Goal: Task Accomplishment & Management: Use online tool/utility

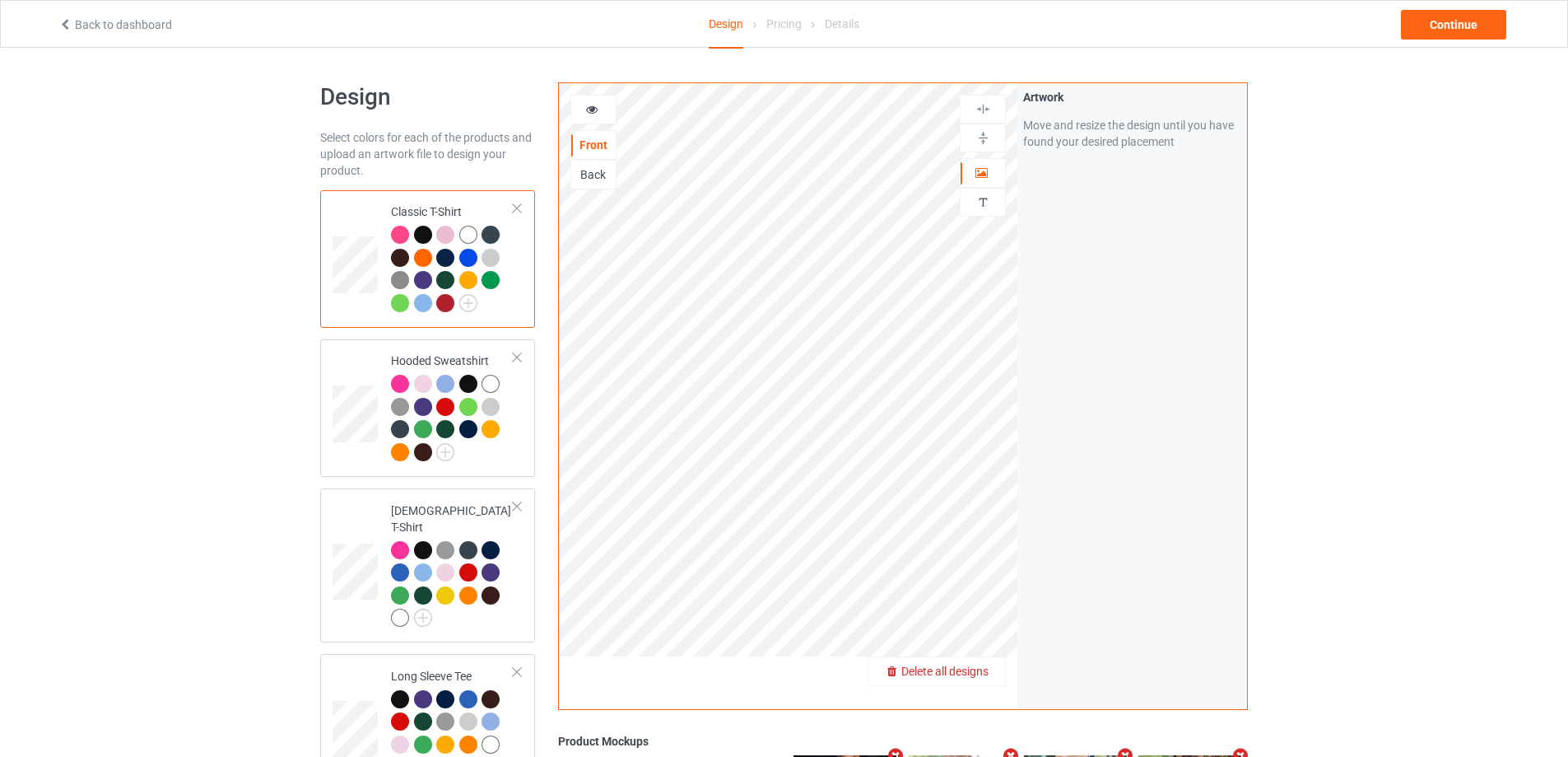
click at [977, 665] on span "Delete all designs" at bounding box center [945, 671] width 87 height 14
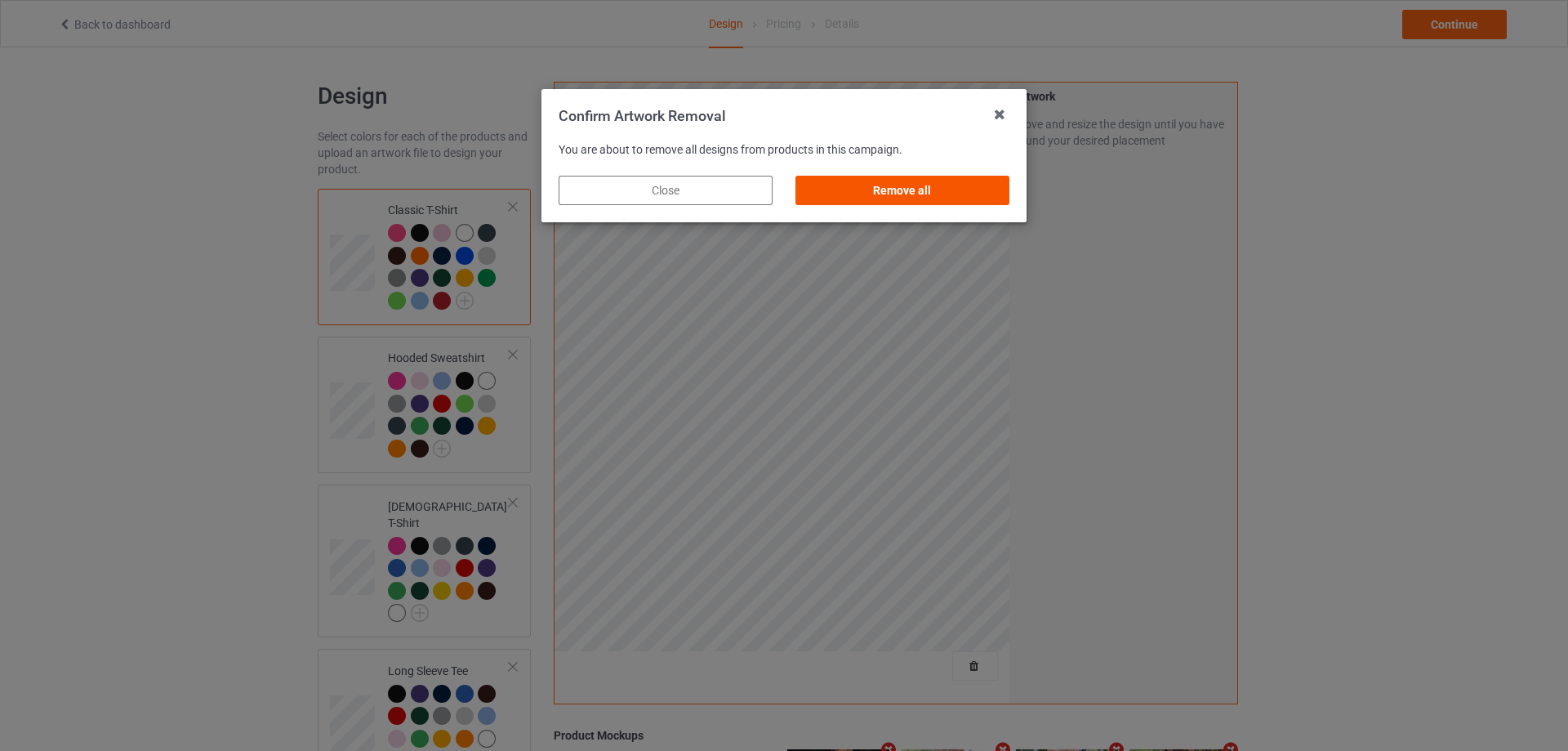
click at [978, 190] on div "Remove all" at bounding box center [902, 190] width 214 height 29
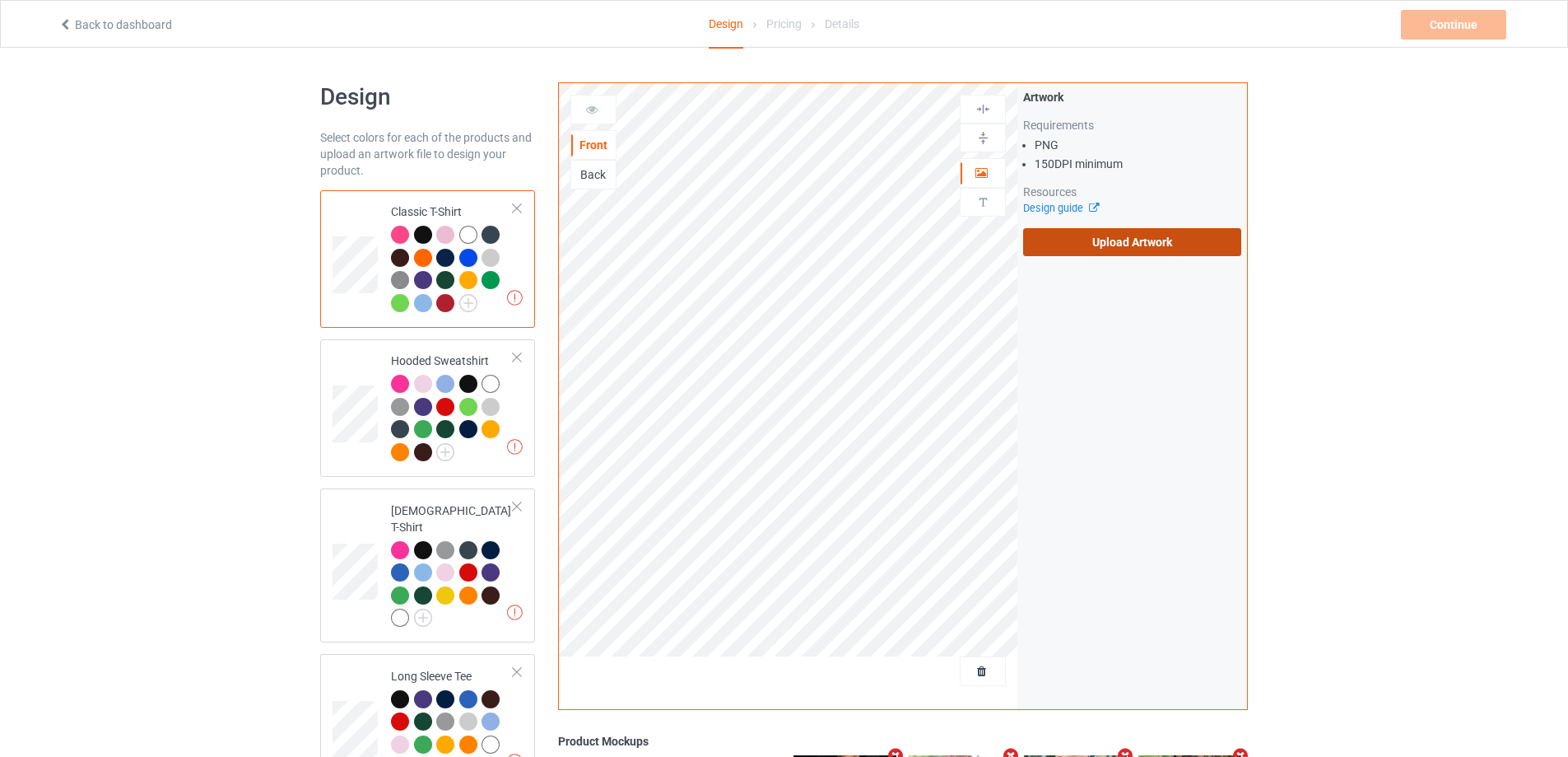
click at [1119, 250] on label "Upload Artwork" at bounding box center [1132, 242] width 218 height 28
click at [0, 0] on input "Upload Artwork" at bounding box center [0, 0] width 0 height 0
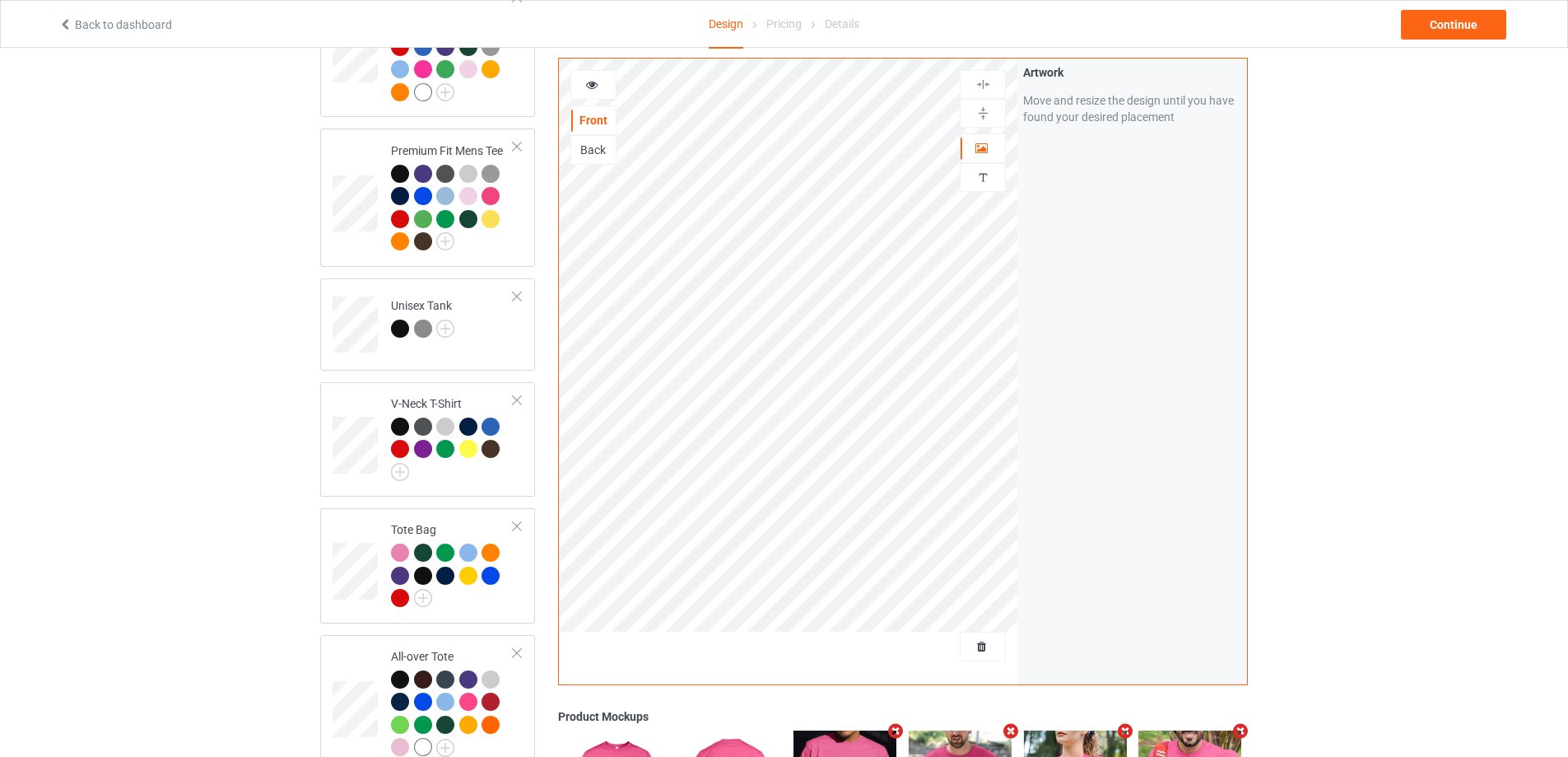
scroll to position [1152, 0]
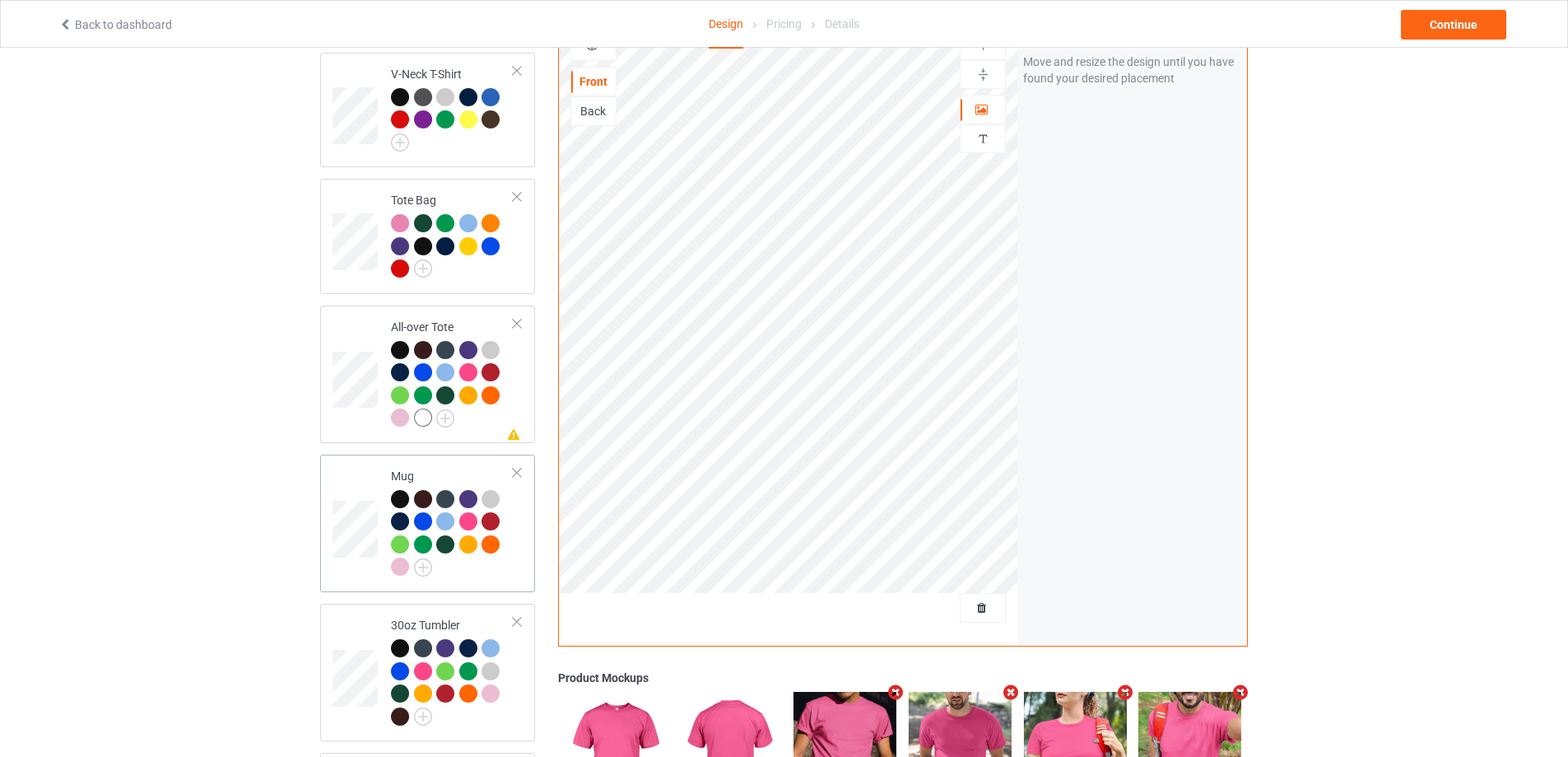
click at [499, 566] on div at bounding box center [452, 535] width 122 height 90
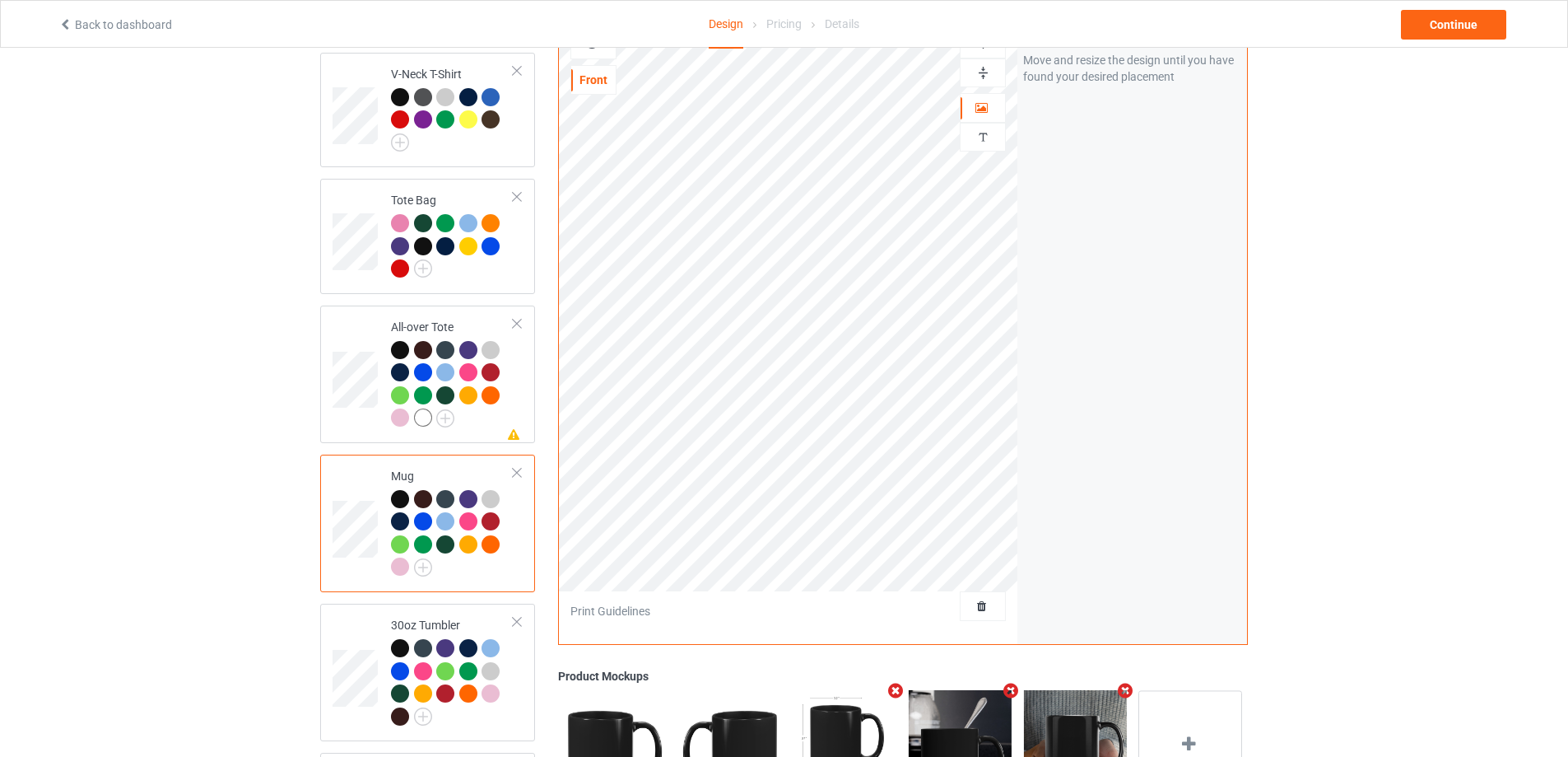
scroll to position [1317, 0]
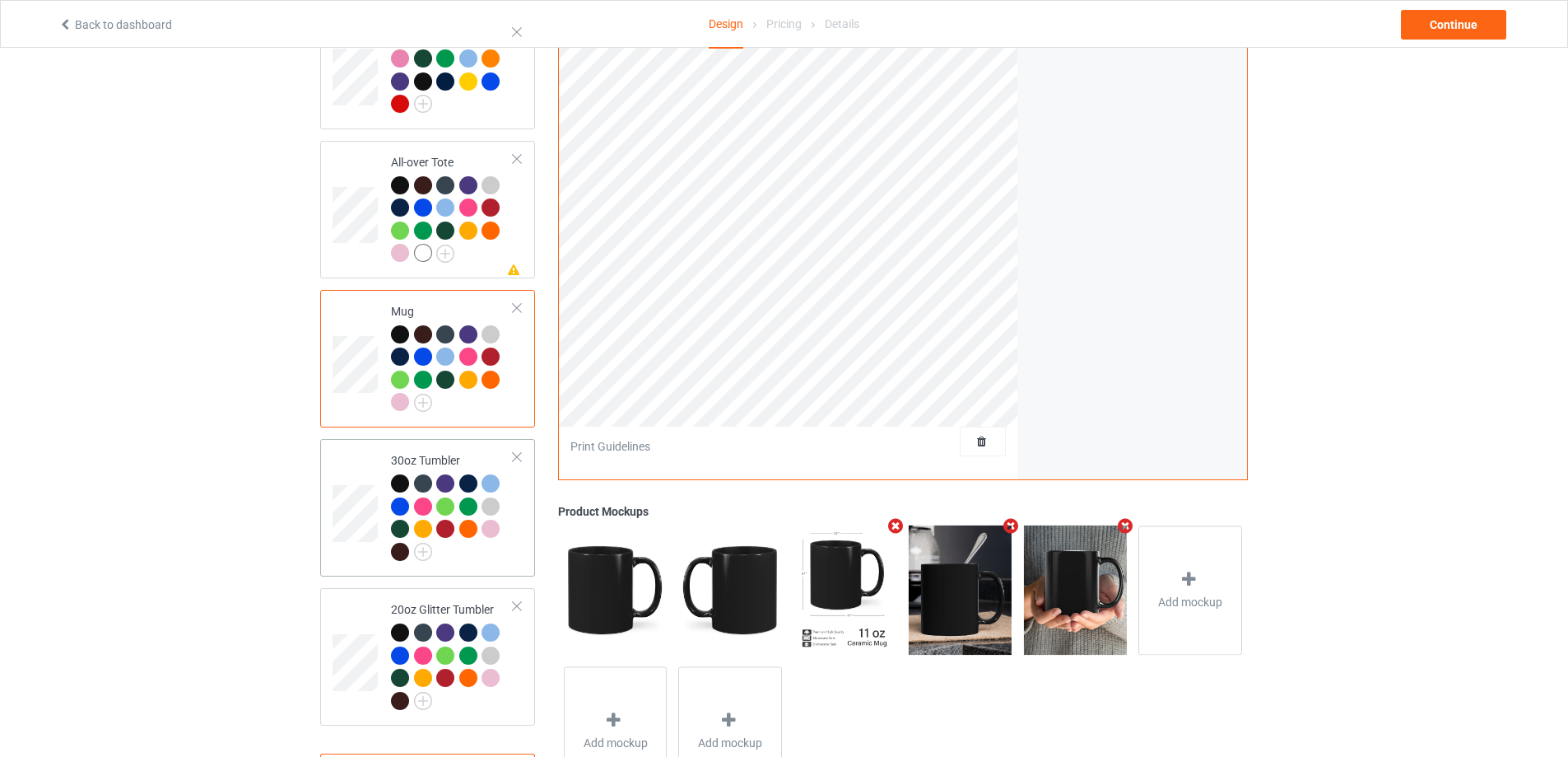
click at [521, 498] on td "30oz Tumbler" at bounding box center [452, 507] width 141 height 124
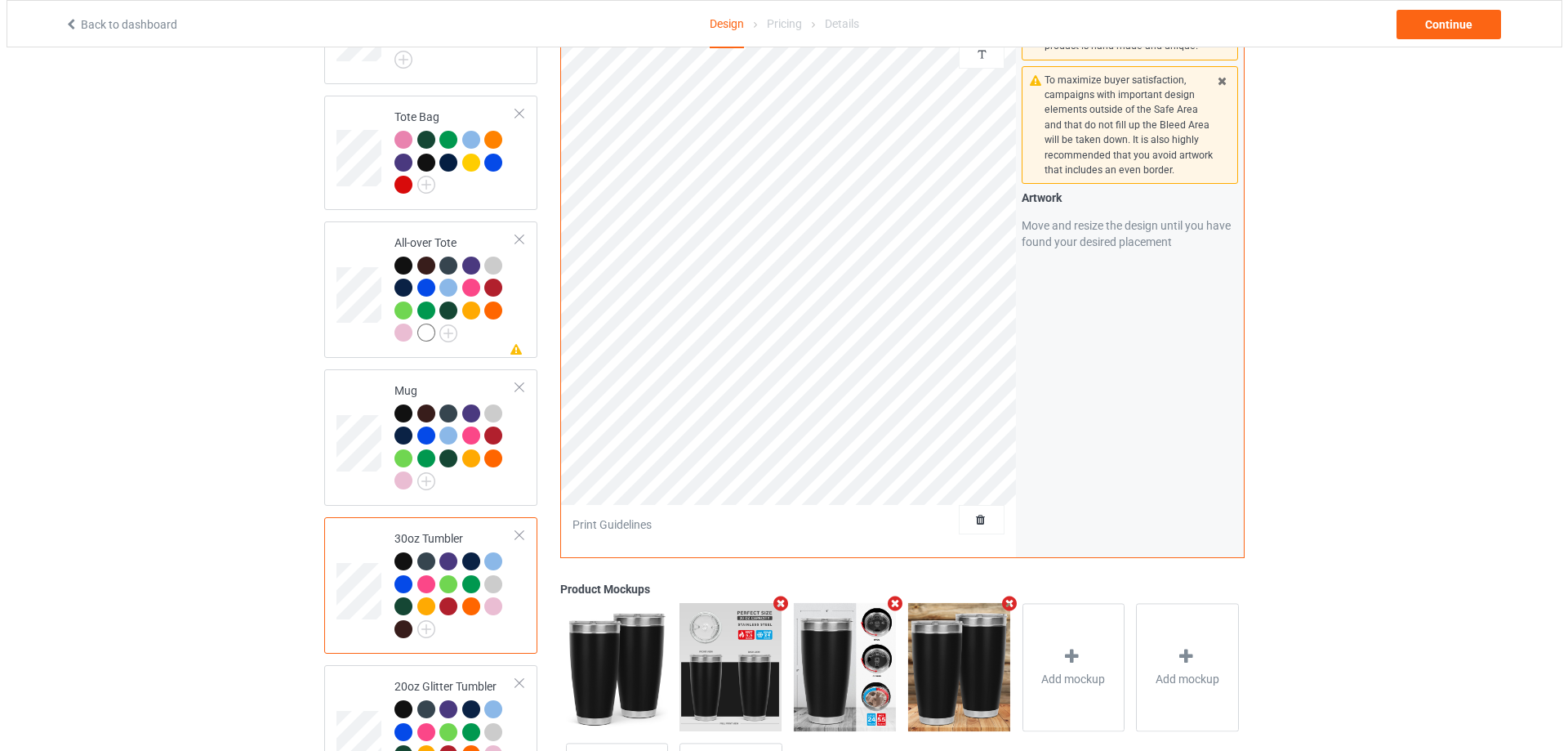
scroll to position [1380, 0]
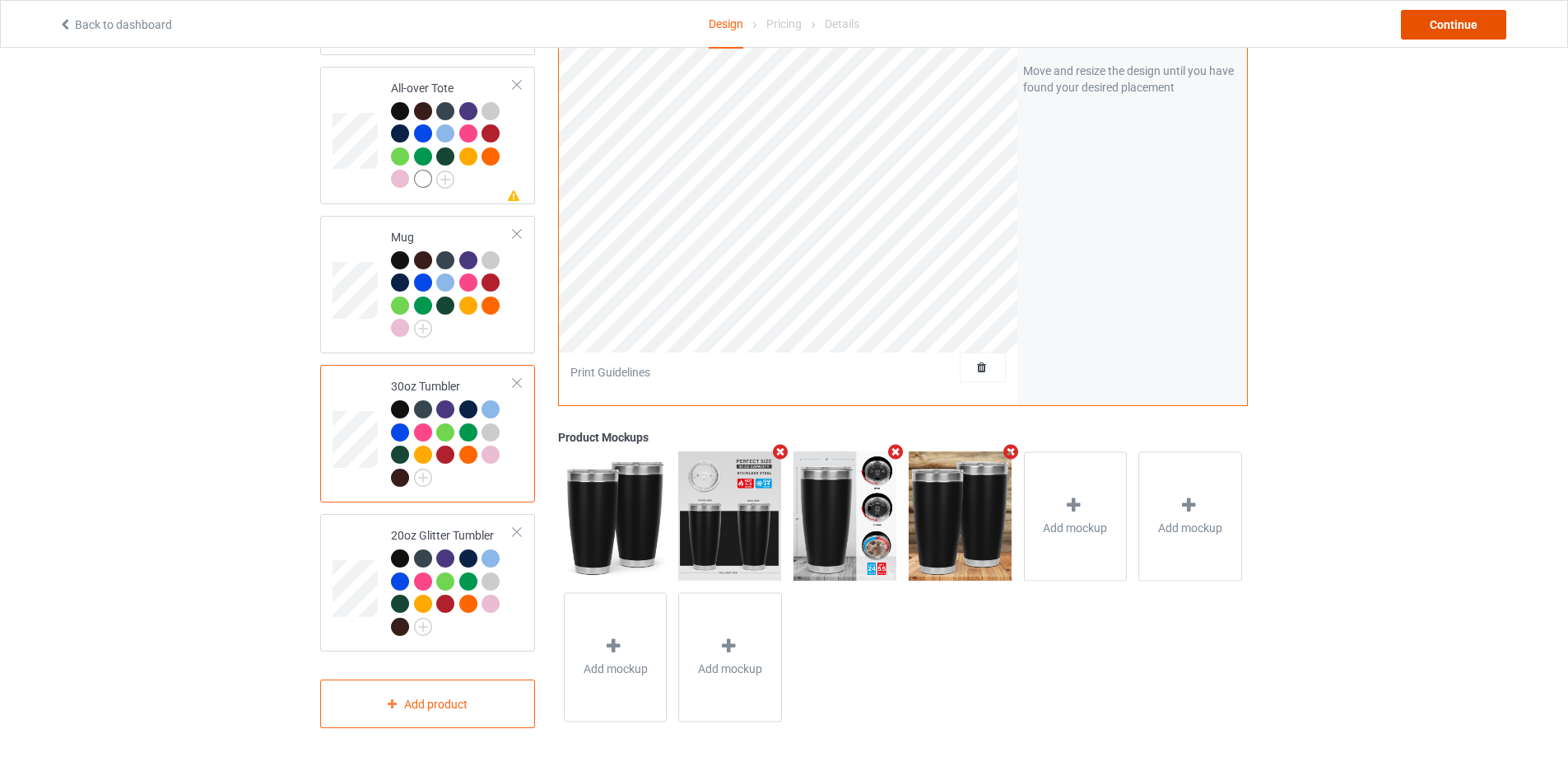
click at [1468, 29] on div "Continue" at bounding box center [1454, 25] width 106 height 30
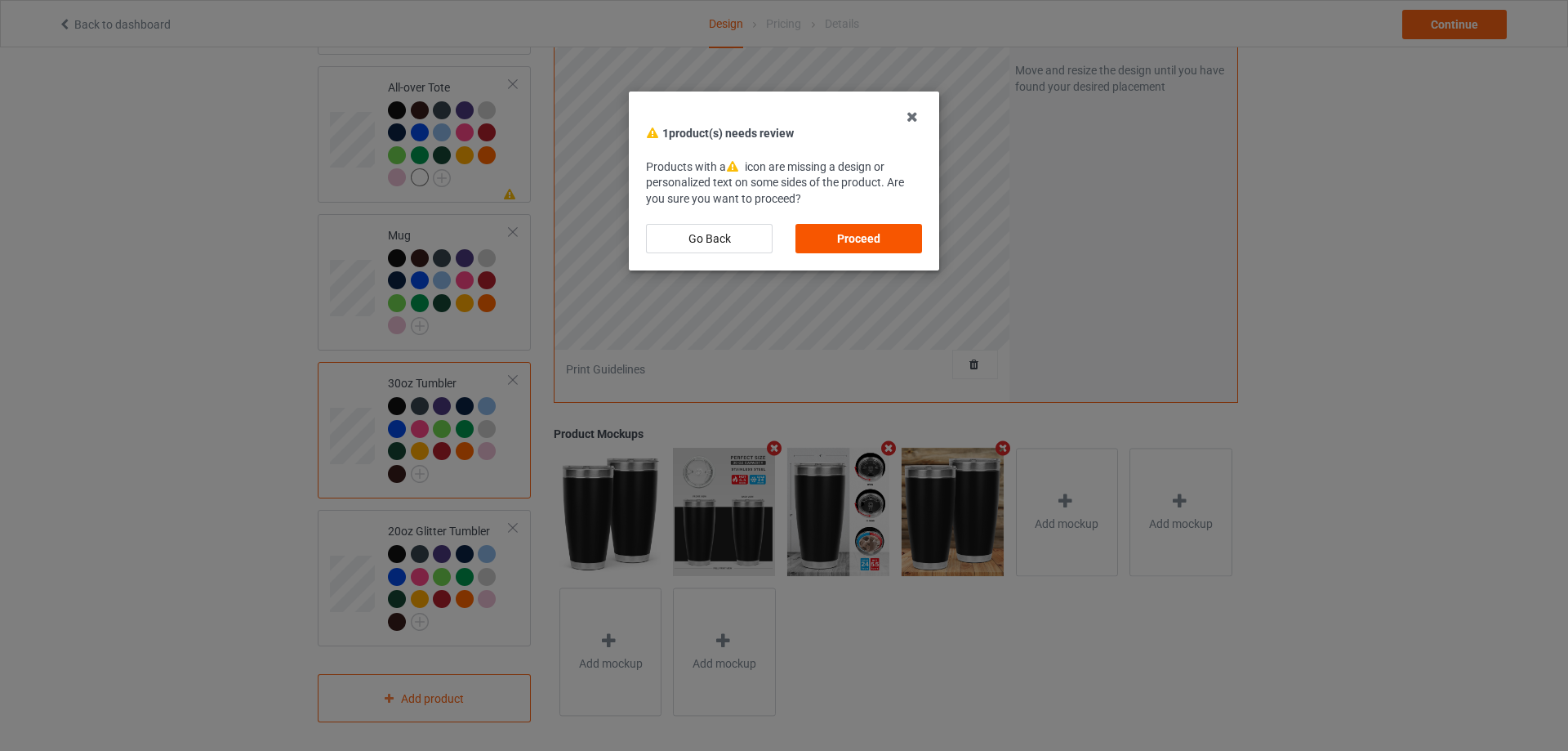
click at [867, 235] on div "Proceed" at bounding box center [858, 238] width 127 height 29
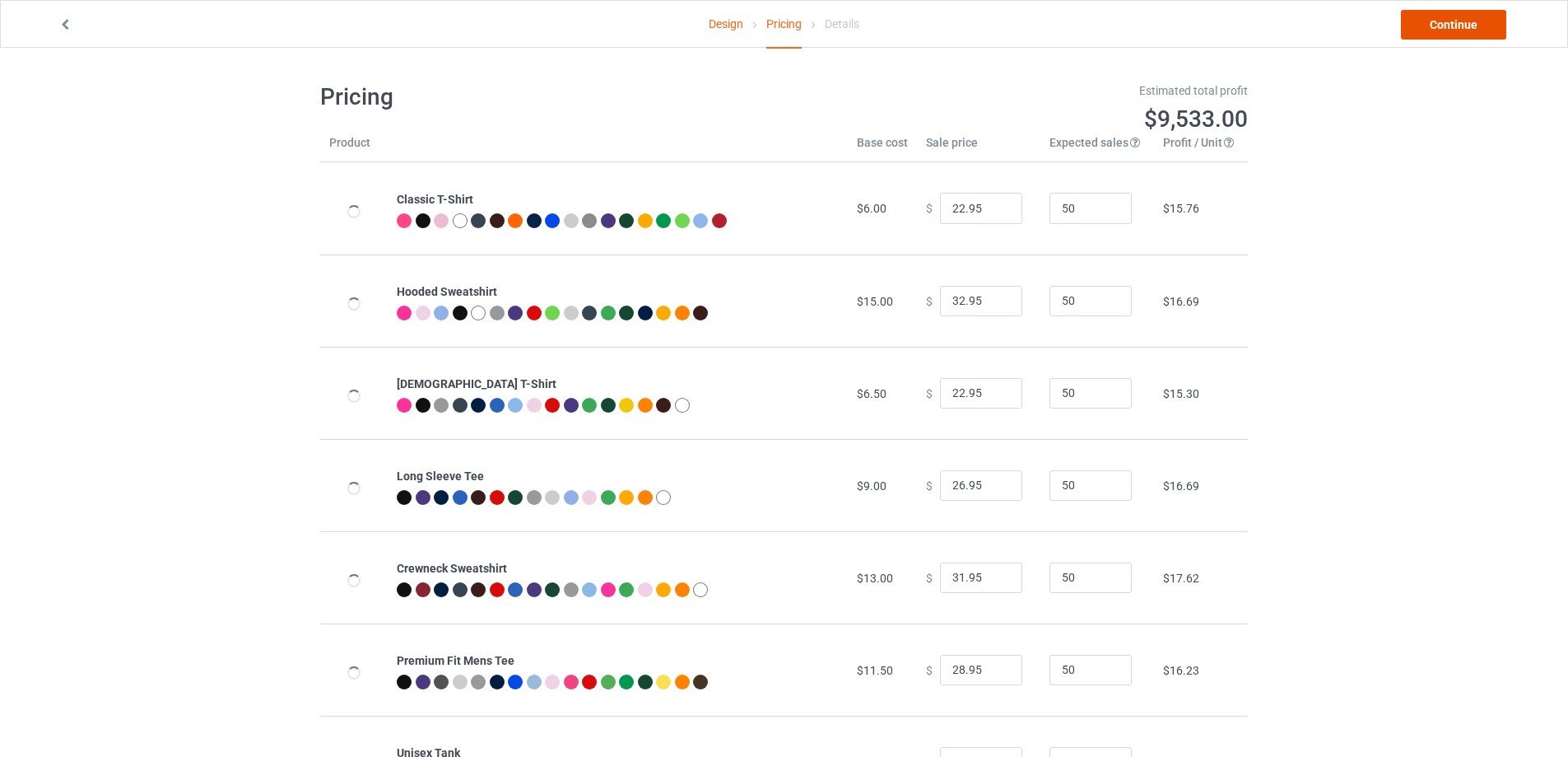
click at [1482, 30] on link "Continue" at bounding box center [1454, 25] width 106 height 30
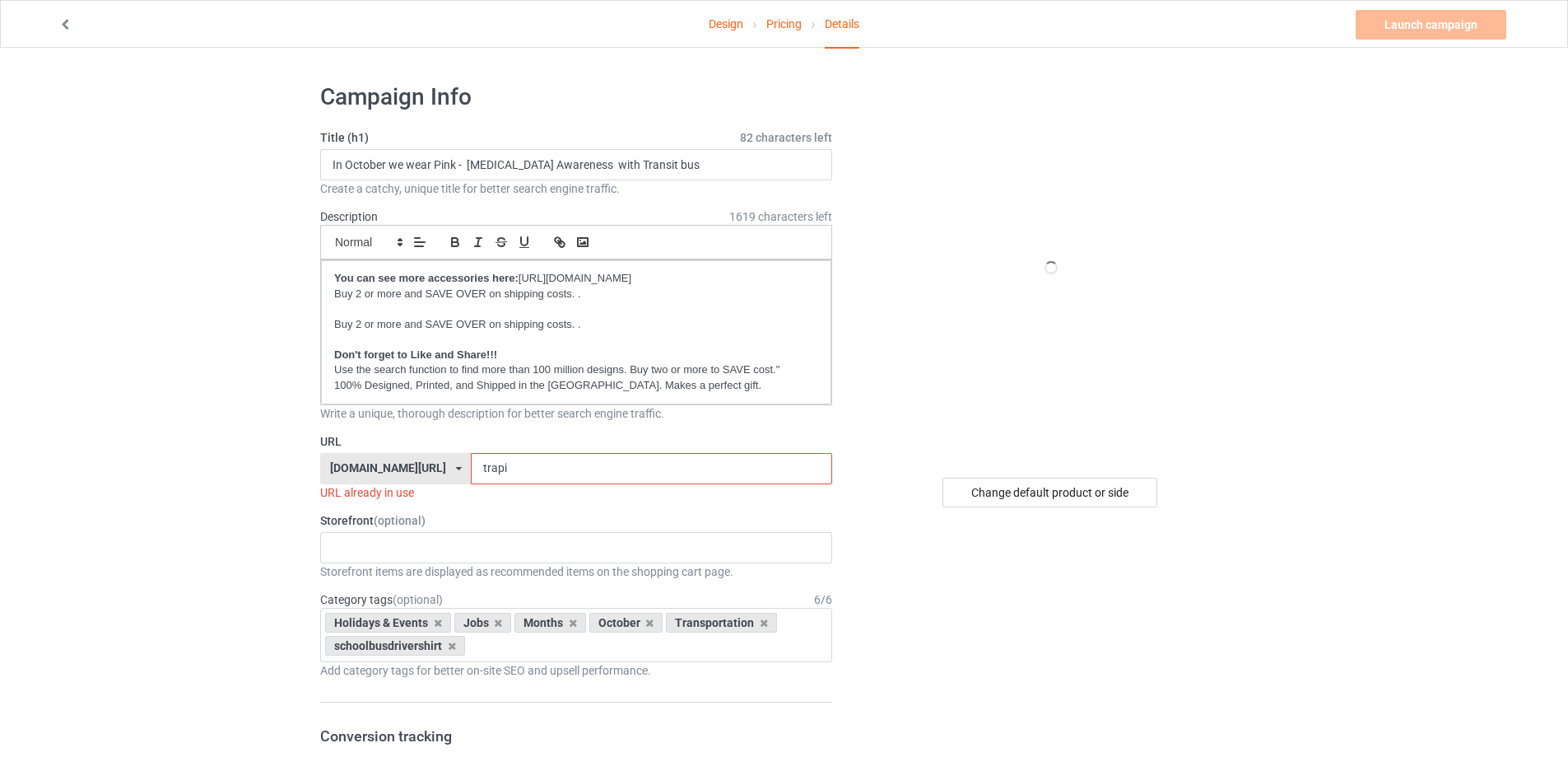
click at [558, 470] on input "trapi" at bounding box center [651, 468] width 361 height 31
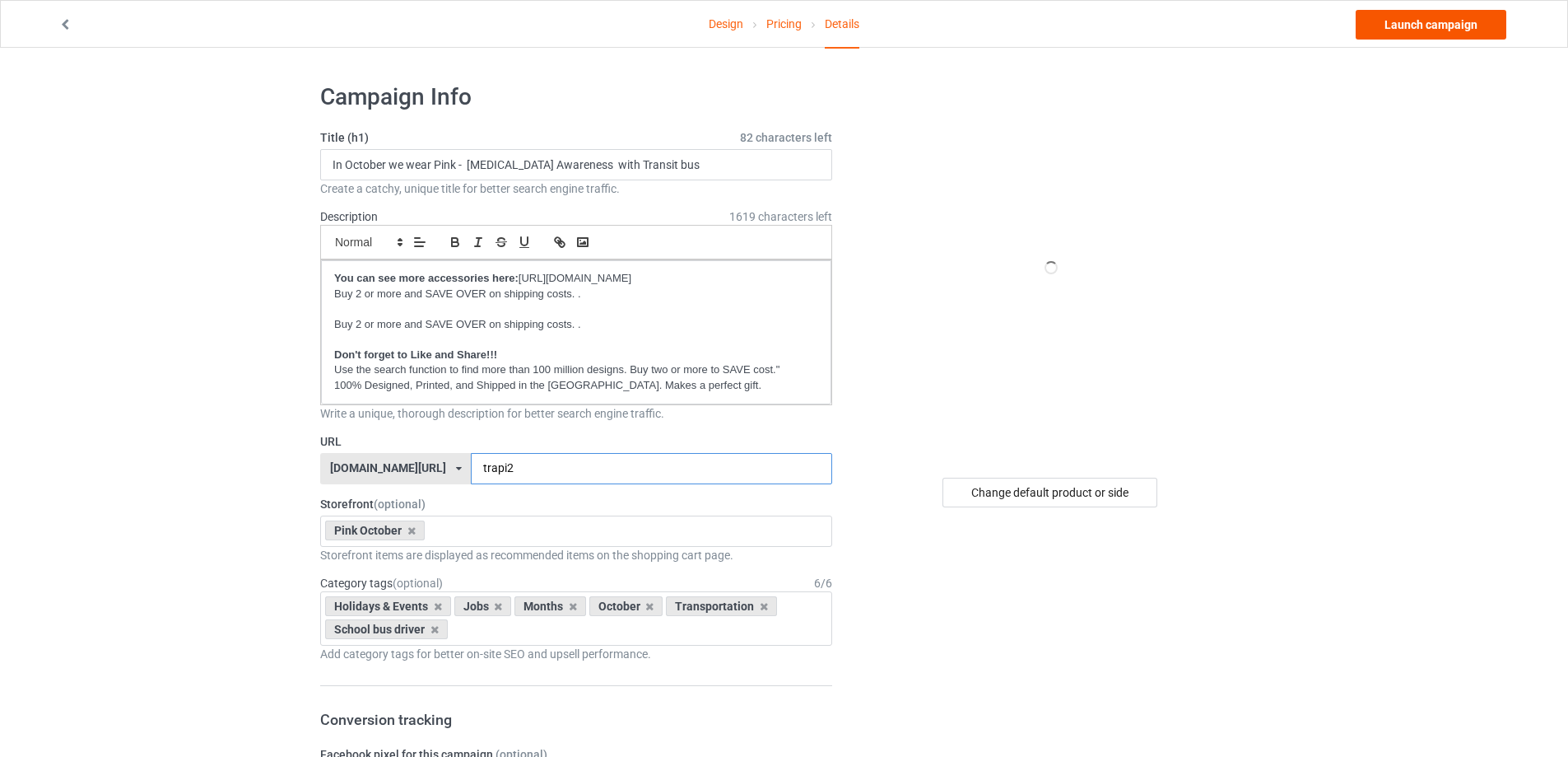
type input "trapi2"
click at [1390, 29] on link "Launch campaign" at bounding box center [1431, 25] width 150 height 30
